Goal: Transaction & Acquisition: Download file/media

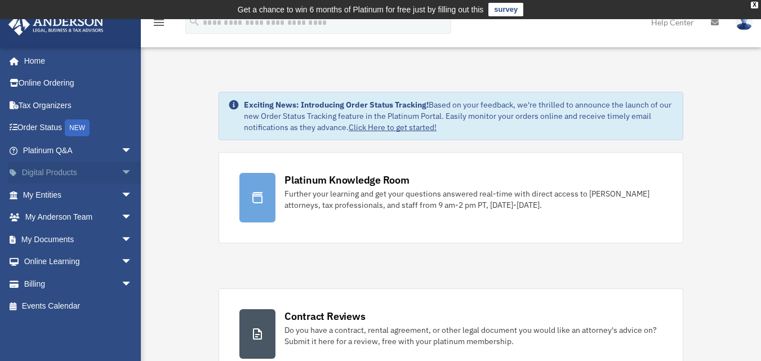
click at [121, 171] on span "arrow_drop_down" at bounding box center [132, 173] width 23 height 23
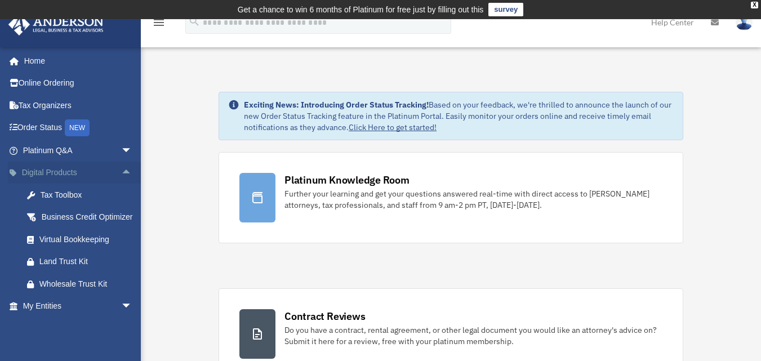
click at [121, 171] on span "arrow_drop_up" at bounding box center [132, 173] width 23 height 23
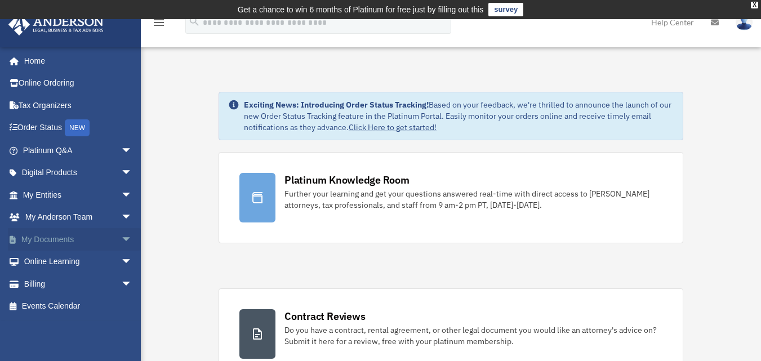
click at [121, 238] on span "arrow_drop_down" at bounding box center [132, 239] width 23 height 23
click at [79, 308] on link "Forms Library" at bounding box center [83, 306] width 134 height 23
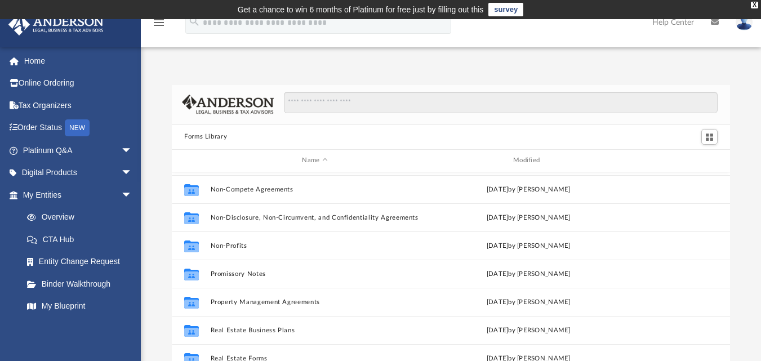
scroll to position [612, 0]
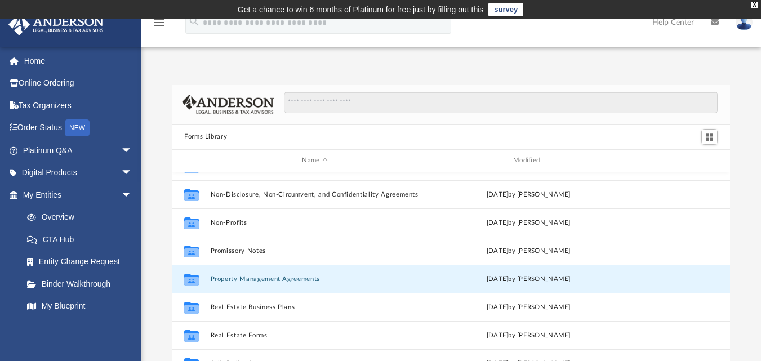
click at [288, 281] on button "Property Management Agreements" at bounding box center [315, 278] width 209 height 7
click at [287, 281] on button "Property Management Agreements" at bounding box center [315, 278] width 209 height 7
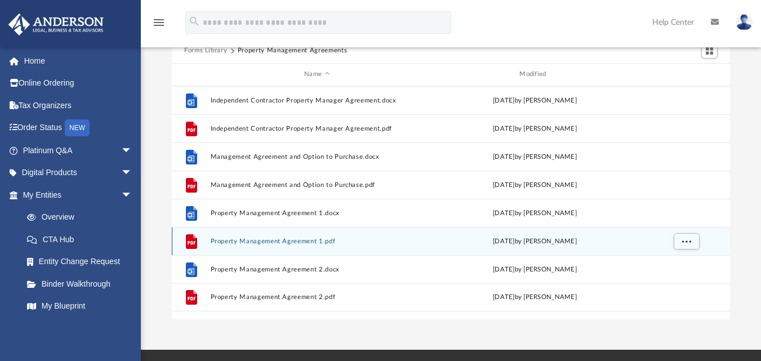
scroll to position [113, 0]
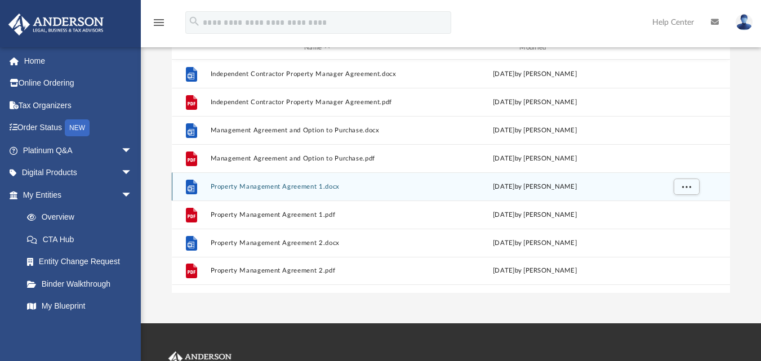
click at [308, 187] on button "Property Management Agreement 1.docx" at bounding box center [317, 186] width 213 height 7
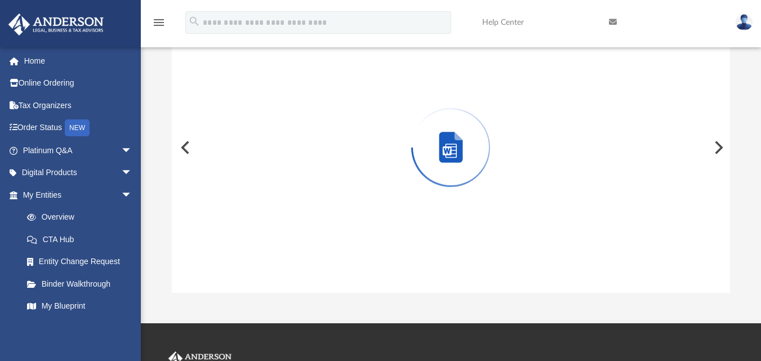
scroll to position [85, 0]
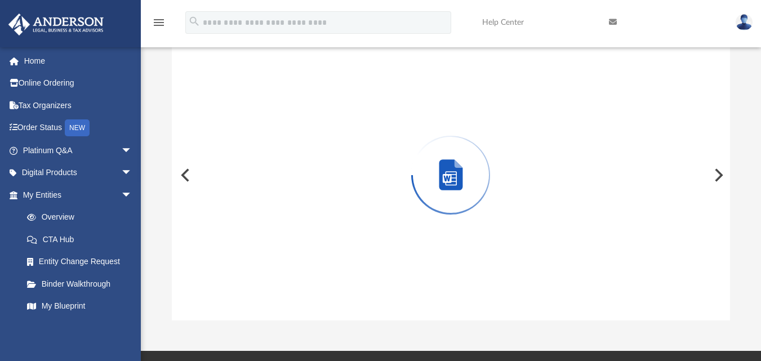
click at [308, 187] on div "Preview" at bounding box center [451, 175] width 558 height 291
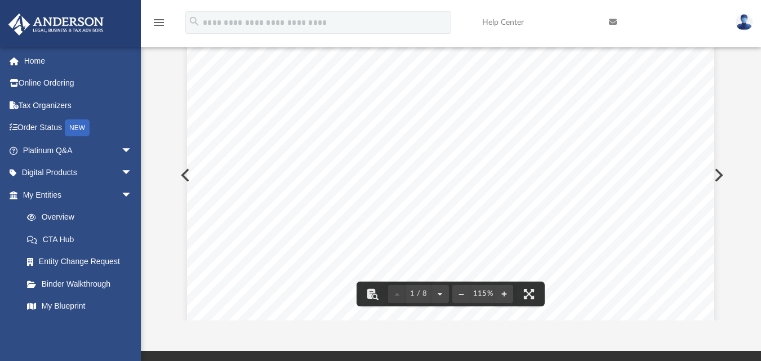
scroll to position [0, 0]
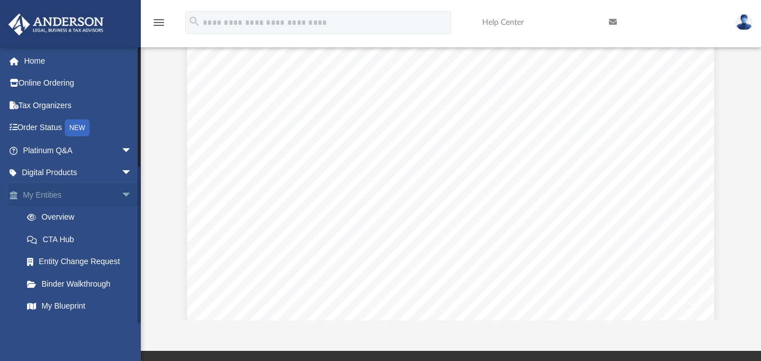
click at [121, 195] on span "arrow_drop_down" at bounding box center [132, 195] width 23 height 23
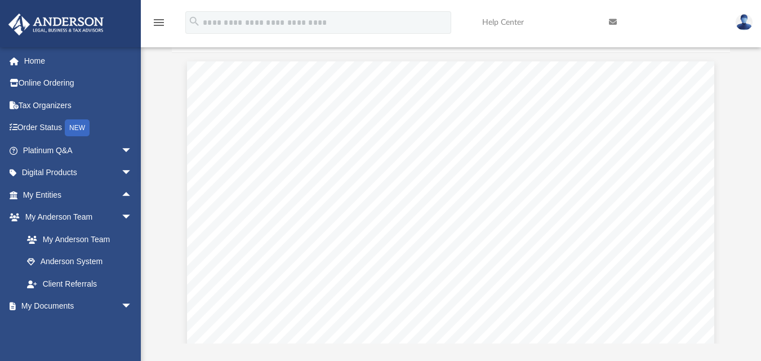
scroll to position [52, 0]
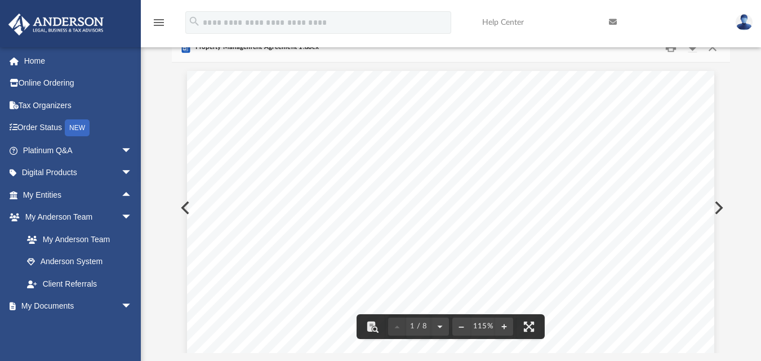
drag, startPoint x: 630, startPoint y: 144, endPoint x: 682, endPoint y: 112, distance: 60.7
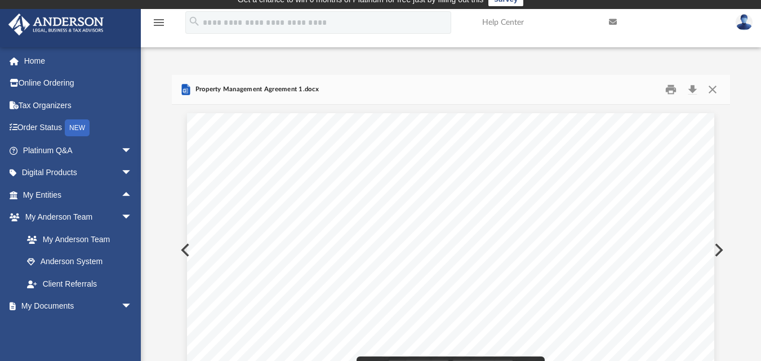
scroll to position [0, 0]
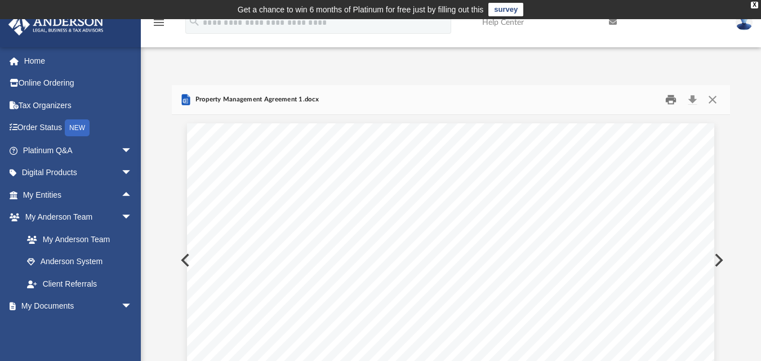
click at [669, 95] on button "Print" at bounding box center [671, 99] width 23 height 17
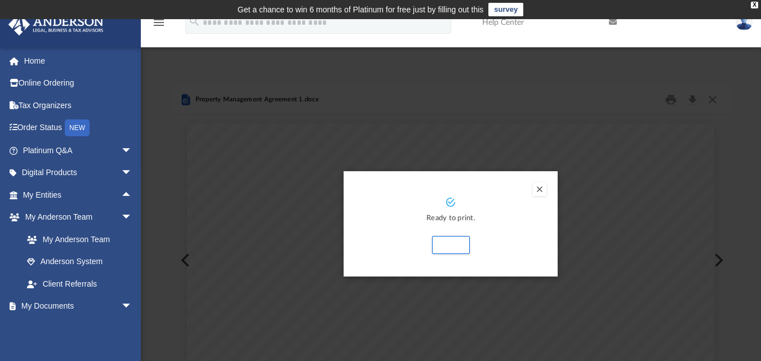
click at [632, 147] on div "Preview" at bounding box center [380, 180] width 761 height 361
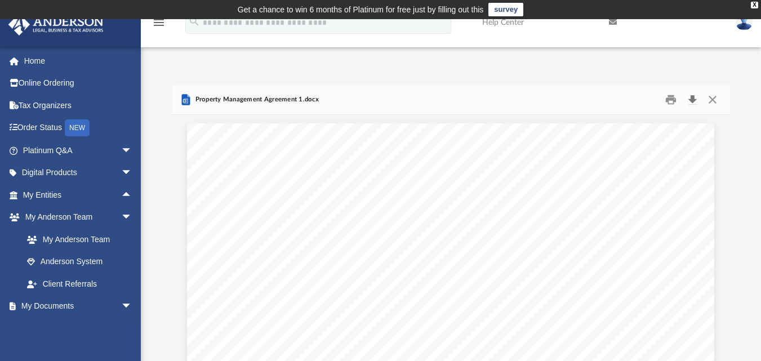
click at [689, 99] on button "Download" at bounding box center [692, 99] width 20 height 17
